Goal: Feedback & Contribution: Submit feedback/report problem

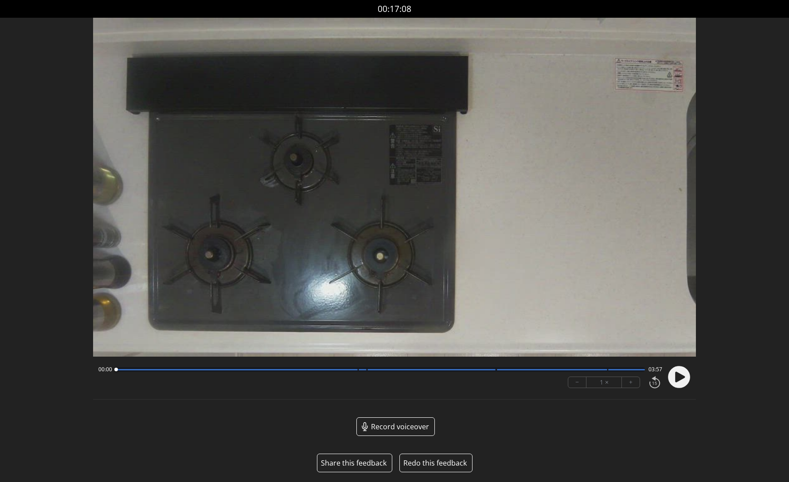
click at [363, 463] on button "Share this feedback" at bounding box center [354, 463] width 66 height 11
